Goal: Transaction & Acquisition: Purchase product/service

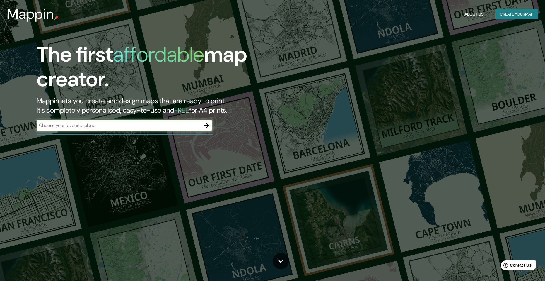
click at [209, 127] on icon "button" at bounding box center [206, 125] width 7 height 7
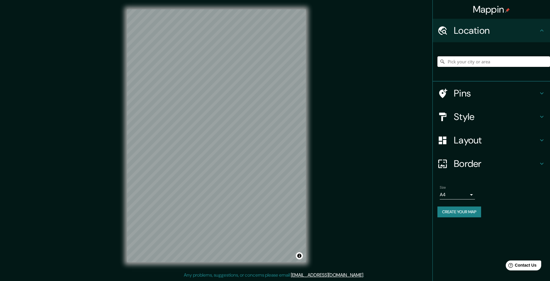
click at [473, 60] on input "Pick your city or area" at bounding box center [493, 61] width 112 height 11
type input "e"
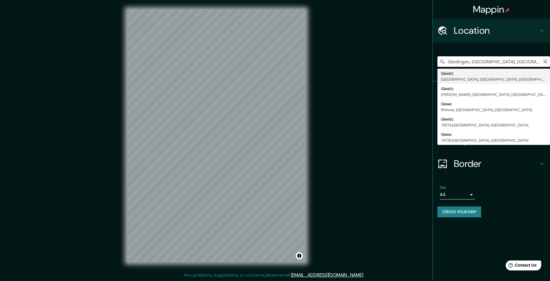
type input "Gleidingen, [GEOGRAPHIC_DATA], [GEOGRAPHIC_DATA], [GEOGRAPHIC_DATA]"
click at [545, 62] on icon "Clear" at bounding box center [545, 62] width 4 height 4
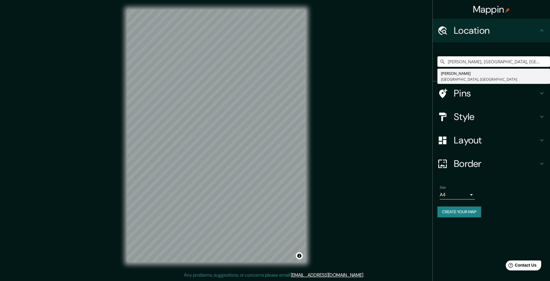
type input "[PERSON_NAME], [GEOGRAPHIC_DATA], [GEOGRAPHIC_DATA]"
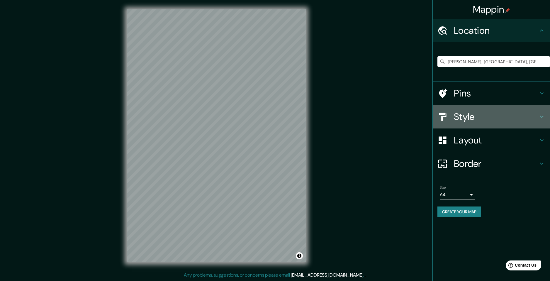
click at [535, 120] on h4 "Style" at bounding box center [495, 117] width 84 height 12
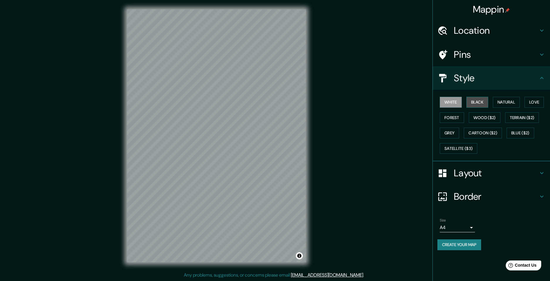
click at [478, 103] on button "Black" at bounding box center [477, 102] width 22 height 11
click at [444, 104] on button "White" at bounding box center [450, 102] width 22 height 11
click at [483, 103] on button "Black" at bounding box center [477, 102] width 22 height 11
click at [463, 228] on body "Mappin Location [GEOGRAPHIC_DATA], [GEOGRAPHIC_DATA], [GEOGRAPHIC_DATA] [GEOGRA…" at bounding box center [275, 140] width 550 height 281
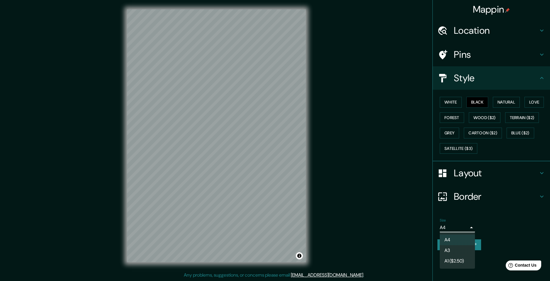
click at [453, 250] on li "A3" at bounding box center [456, 250] width 35 height 11
type input "a4"
click at [472, 243] on button "Create your map" at bounding box center [459, 244] width 44 height 11
